Goal: Task Accomplishment & Management: Use online tool/utility

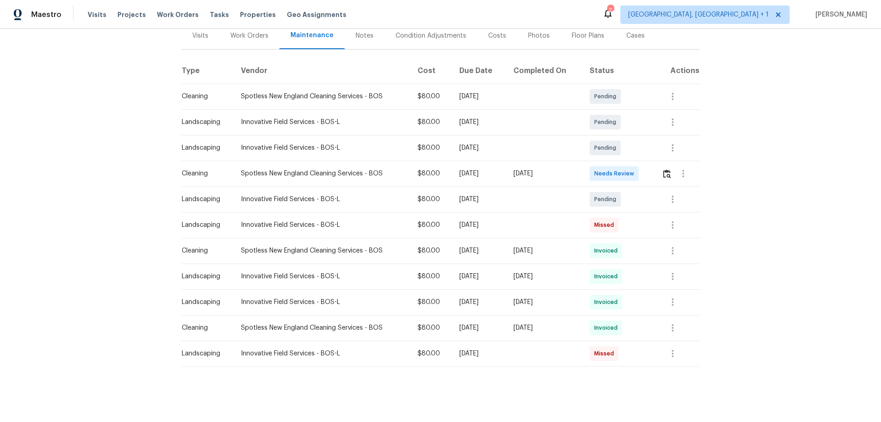
scroll to position [124, 0]
drag, startPoint x: 442, startPoint y: 165, endPoint x: 554, endPoint y: 172, distance: 111.8
click at [554, 172] on tr "Cleaning Spotless New England Cleaning Services - BOS $80.00 Mon, Aug 11 2025 T…" at bounding box center [440, 174] width 519 height 26
click at [556, 173] on td "[DATE]" at bounding box center [544, 174] width 76 height 26
click at [664, 169] on img "button" at bounding box center [667, 173] width 8 height 9
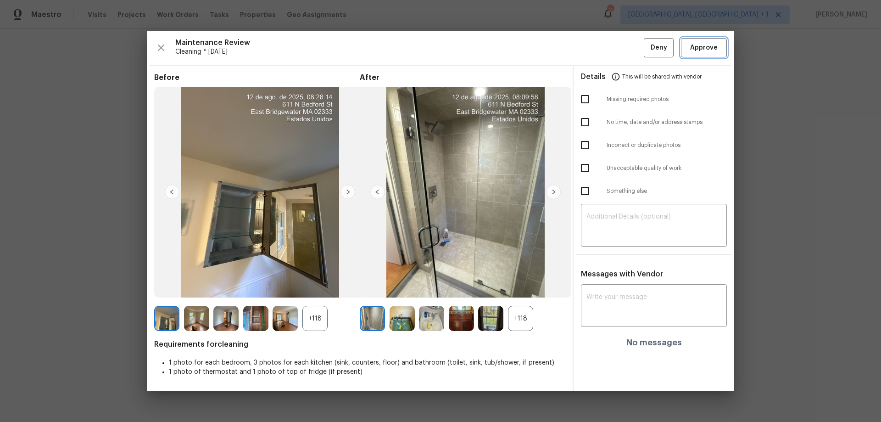
click at [696, 56] on button "Approve" at bounding box center [704, 48] width 46 height 20
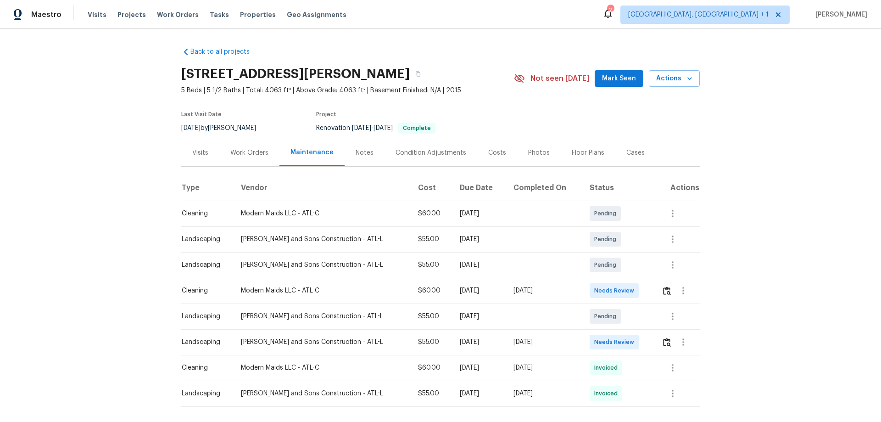
scroll to position [47, 0]
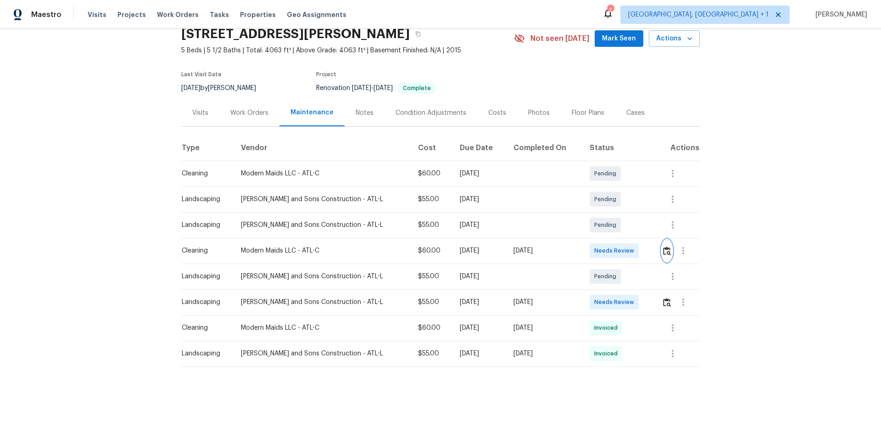
click at [627, 248] on img "button" at bounding box center [667, 251] width 8 height 9
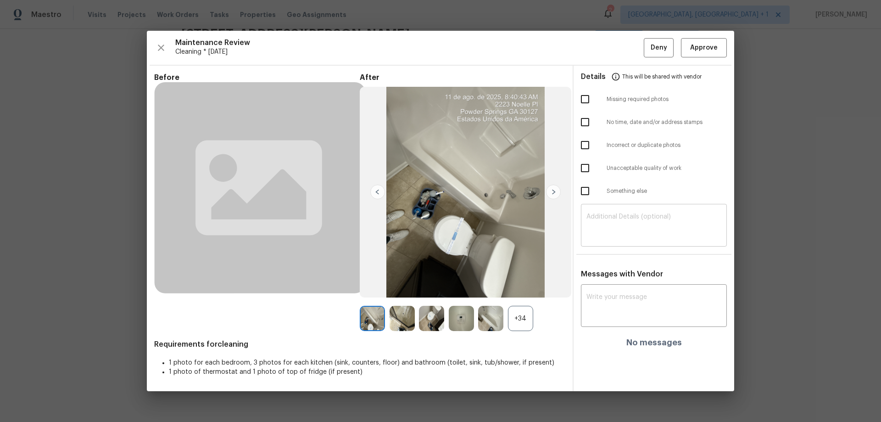
click at [603, 213] on div "​" at bounding box center [654, 226] width 146 height 40
paste textarea "Maintenance Audit Team: Hello! Unfortunately, this cleaning visit completed on …"
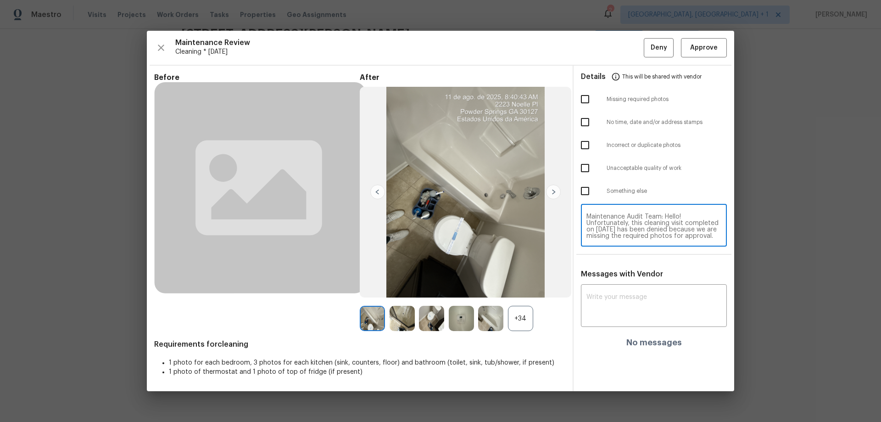
scroll to position [90, 0]
type textarea "Maintenance Audit Team: Hello! Unfortunately, this cleaning visit completed on …"
click at [601, 278] on div "x ​" at bounding box center [654, 306] width 146 height 40
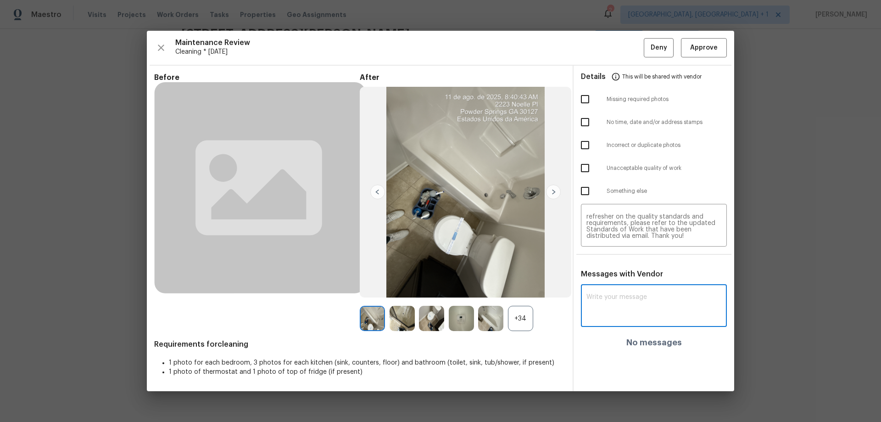
paste textarea "Maintenance Audit Team: Hello! Unfortunately, this cleaning visit completed on …"
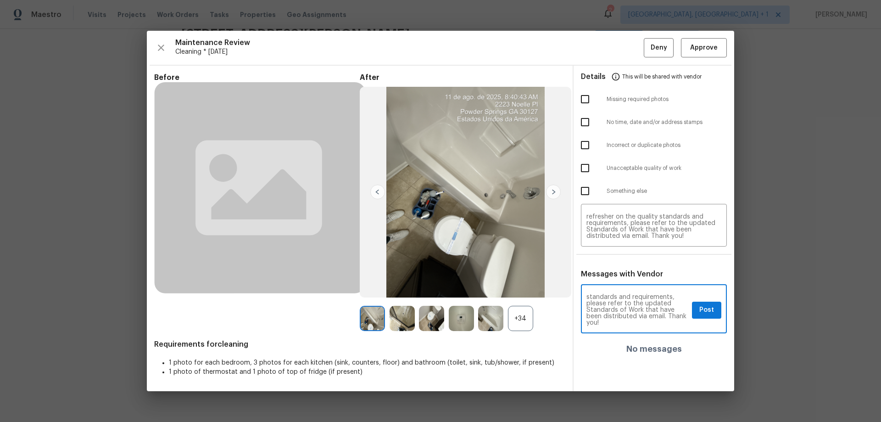
type textarea "Maintenance Audit Team: Hello! Unfortunately, this cleaning visit completed on …"
click at [585, 100] on input "checkbox" at bounding box center [585, 99] width 19 height 19
checkbox input "true"
click at [627, 278] on button "Post" at bounding box center [706, 310] width 29 height 17
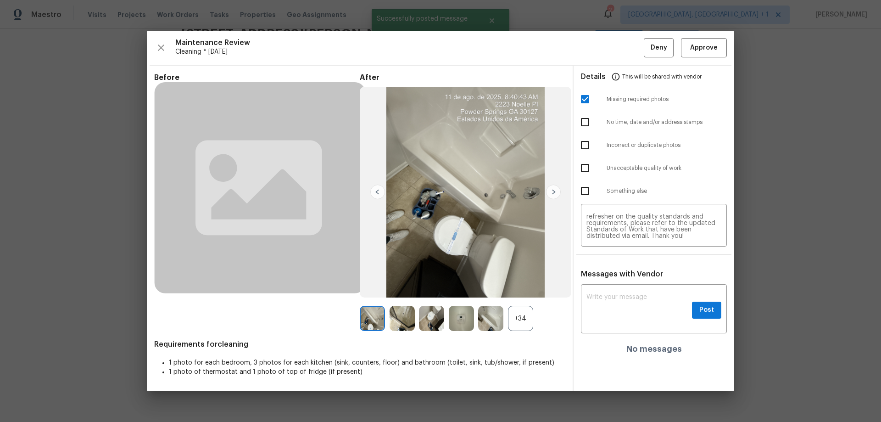
scroll to position [0, 0]
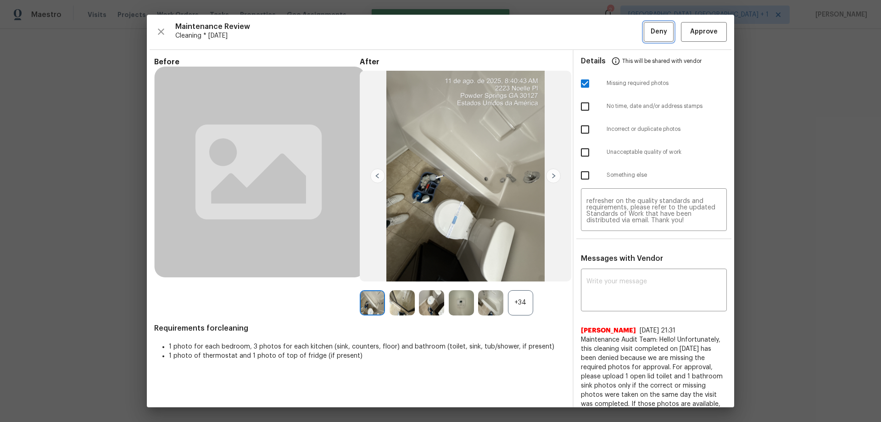
click at [627, 36] on span "Deny" at bounding box center [659, 31] width 17 height 11
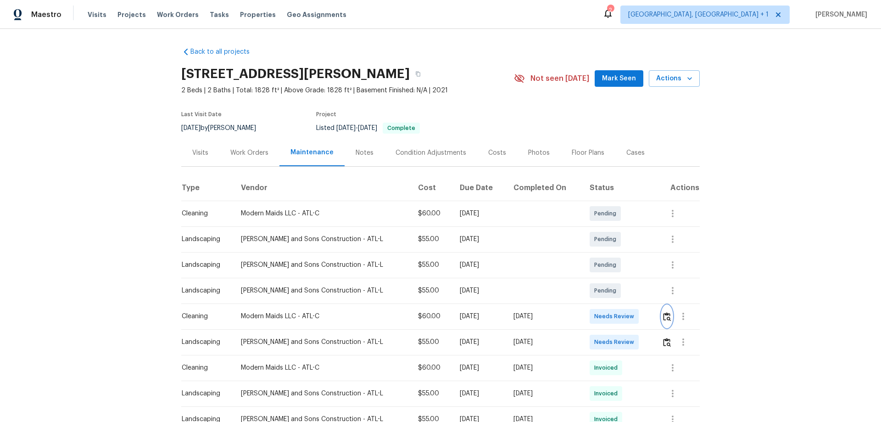
click at [664, 317] on img "button" at bounding box center [667, 316] width 8 height 9
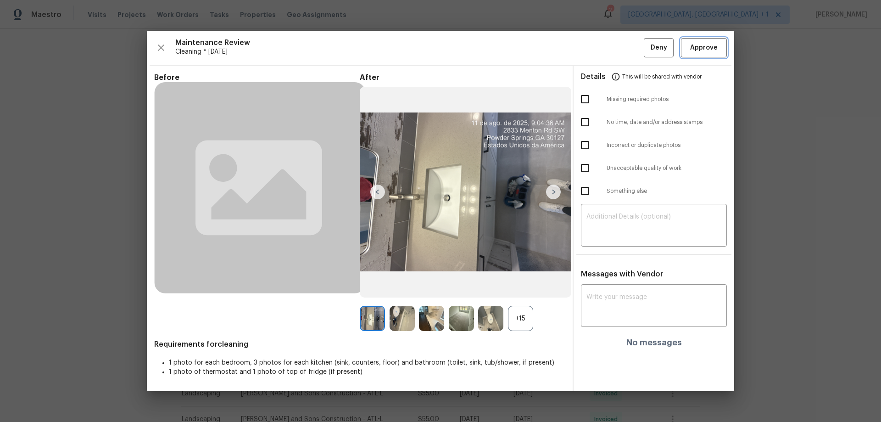
click at [702, 57] on button "Approve" at bounding box center [704, 48] width 46 height 20
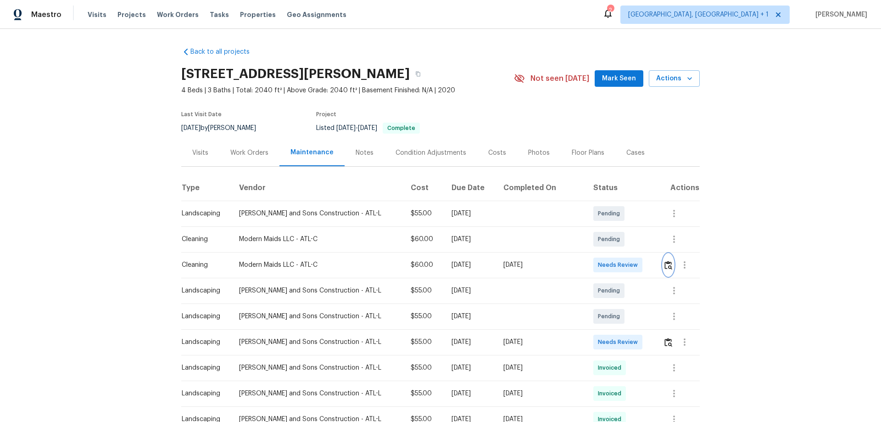
click at [663, 270] on button "button" at bounding box center [668, 265] width 11 height 22
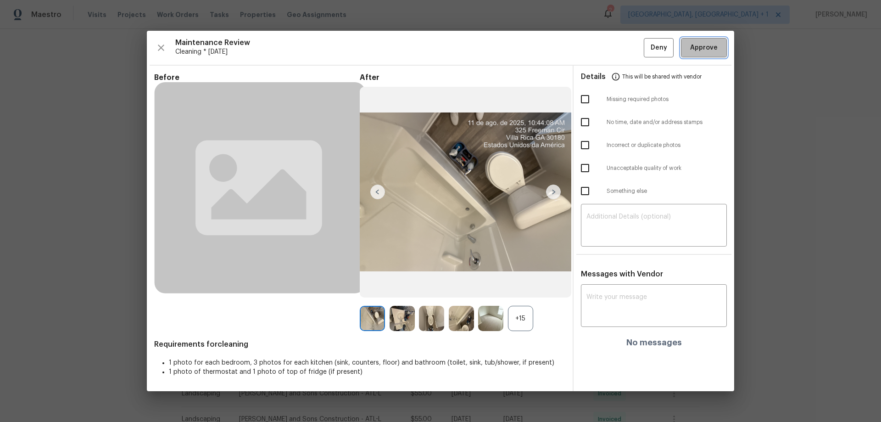
click at [695, 48] on span "Approve" at bounding box center [704, 47] width 28 height 11
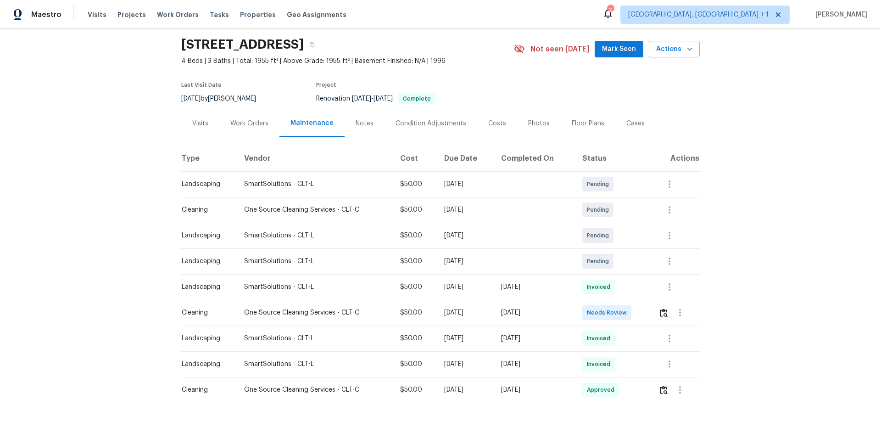
scroll to position [46, 0]
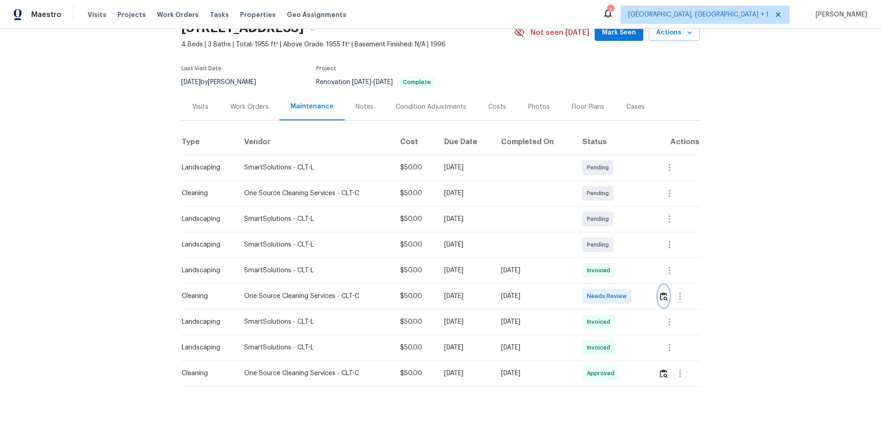
click at [667, 295] on img "button" at bounding box center [664, 296] width 8 height 9
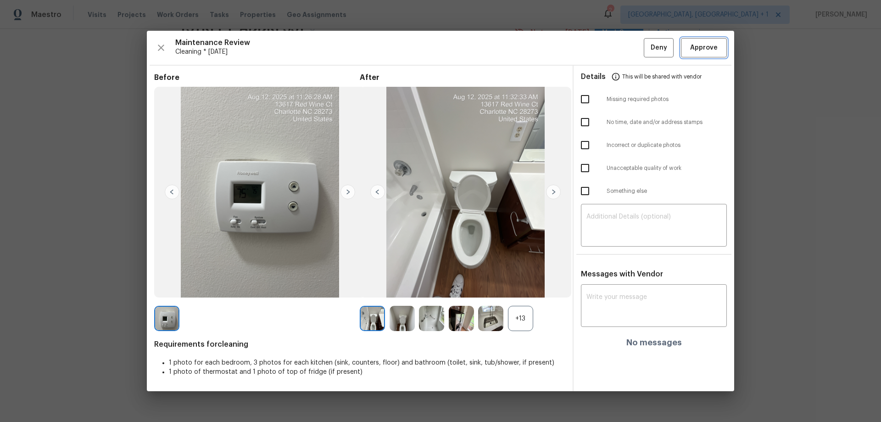
click at [712, 48] on span "Approve" at bounding box center [704, 47] width 28 height 11
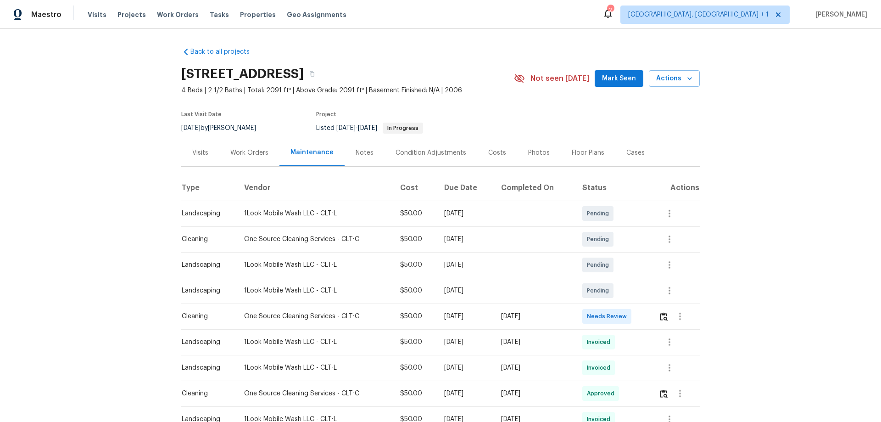
drag, startPoint x: 440, startPoint y: 322, endPoint x: 572, endPoint y: 320, distance: 131.3
click at [572, 278] on tr "Cleaning One Source Cleaning Services - CLT-C $50.00 [DATE] [DATE] Needs Review" at bounding box center [440, 316] width 519 height 26
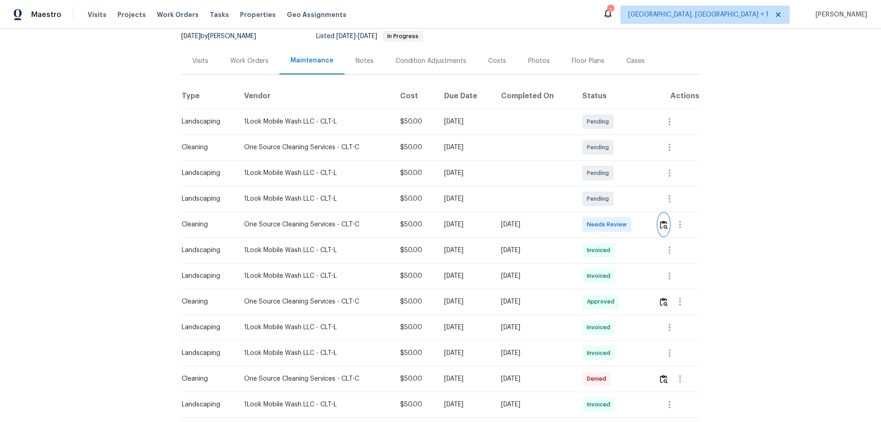
click at [627, 226] on img "button" at bounding box center [664, 224] width 8 height 9
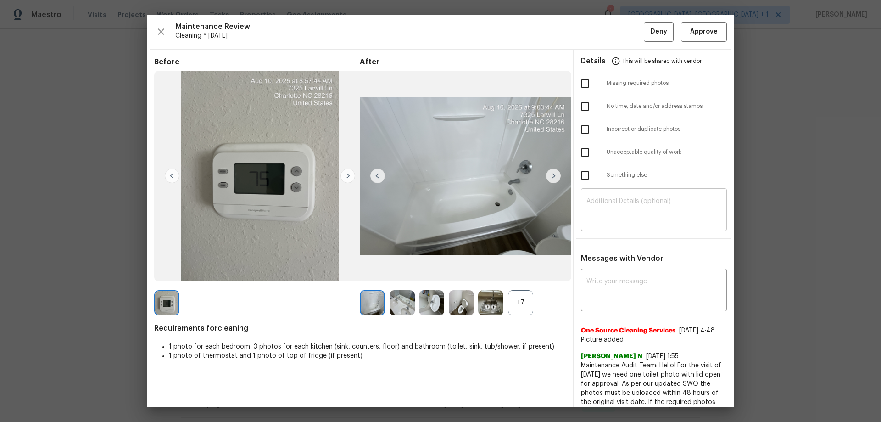
click at [613, 210] on textarea at bounding box center [654, 211] width 135 height 26
paste textarea "Maintenance Audit Team: Hello! Unfortunately, this cleaning visit completed on …"
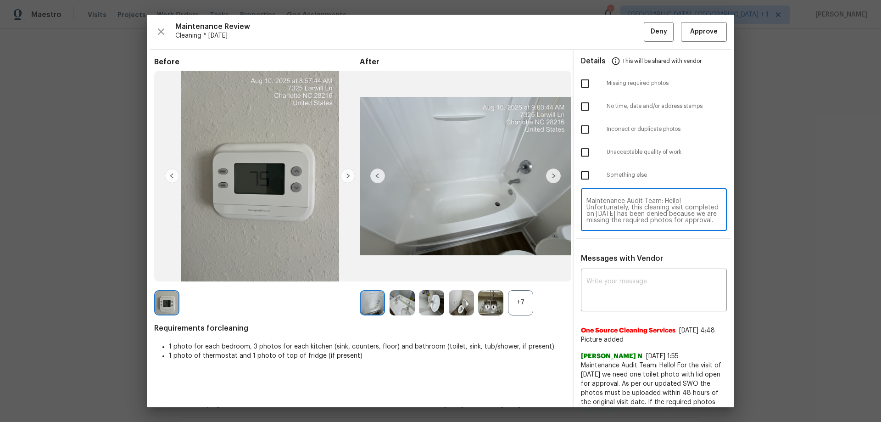
scroll to position [90, 0]
type textarea "Maintenance Audit Team: Hello! Unfortunately, this cleaning visit completed on …"
click at [610, 278] on textarea at bounding box center [654, 291] width 135 height 26
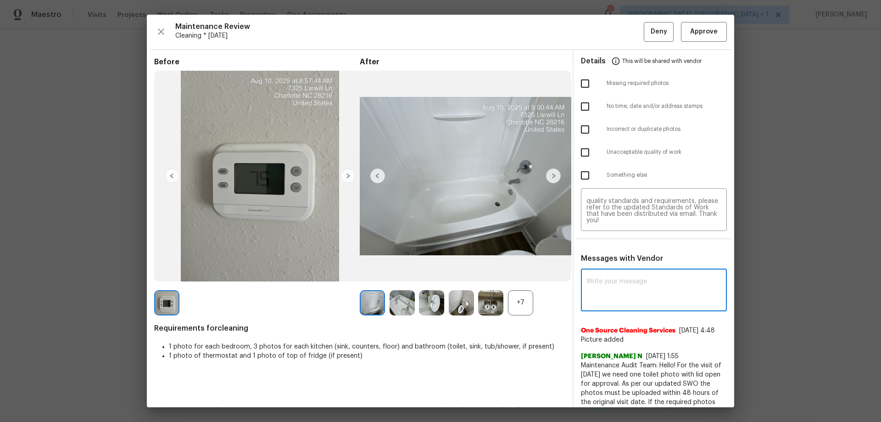
paste textarea "Maintenance Audit Team: Hello! Unfortunately, this cleaning visit completed on …"
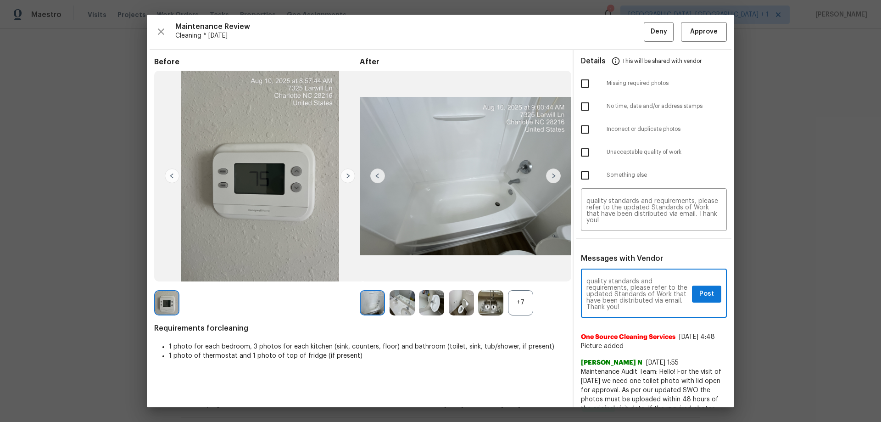
type textarea "Maintenance Audit Team: Hello! Unfortunately, this cleaning visit completed on …"
click at [585, 79] on input "checkbox" at bounding box center [585, 83] width 19 height 19
checkbox input "true"
click at [627, 278] on textarea "Maintenance Audit Team: Hello! Unfortunately, this cleaning visit completed on …" at bounding box center [638, 294] width 102 height 32
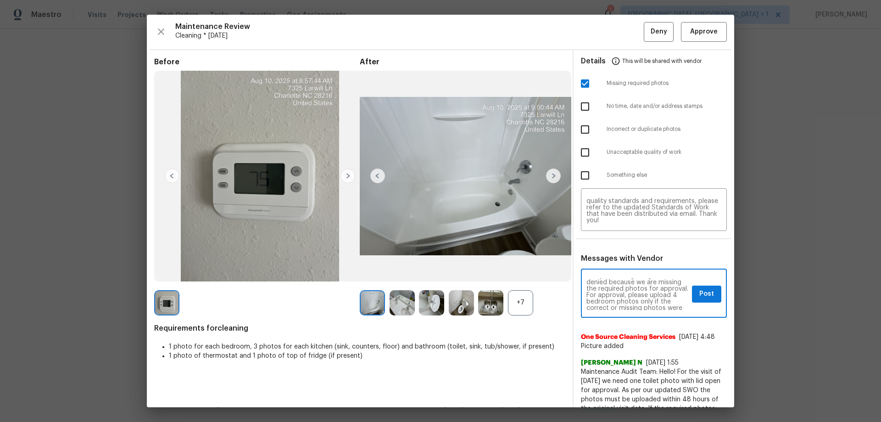
scroll to position [37, 0]
click at [627, 278] on button "Post" at bounding box center [706, 294] width 29 height 17
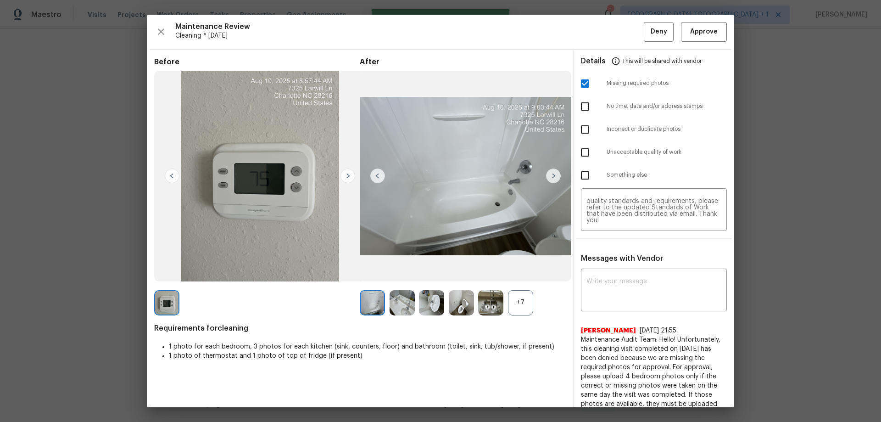
scroll to position [0, 0]
click at [627, 33] on span "Deny" at bounding box center [659, 31] width 17 height 11
